Goal: Task Accomplishment & Management: Complete application form

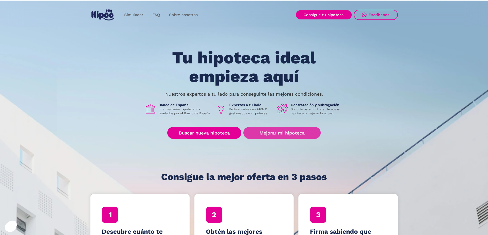
click at [280, 132] on link "Mejorar mi hipoteca" at bounding box center [281, 133] width 77 height 12
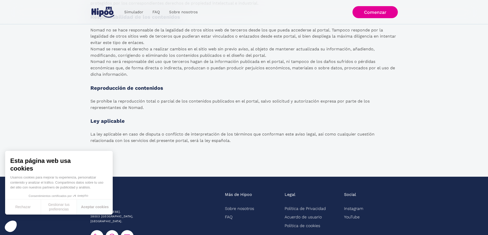
scroll to position [762, 0]
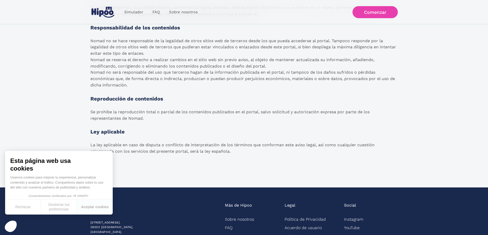
click at [372, 13] on link "Comenzar" at bounding box center [374, 12] width 45 height 12
